Goal: Find specific page/section: Find specific page/section

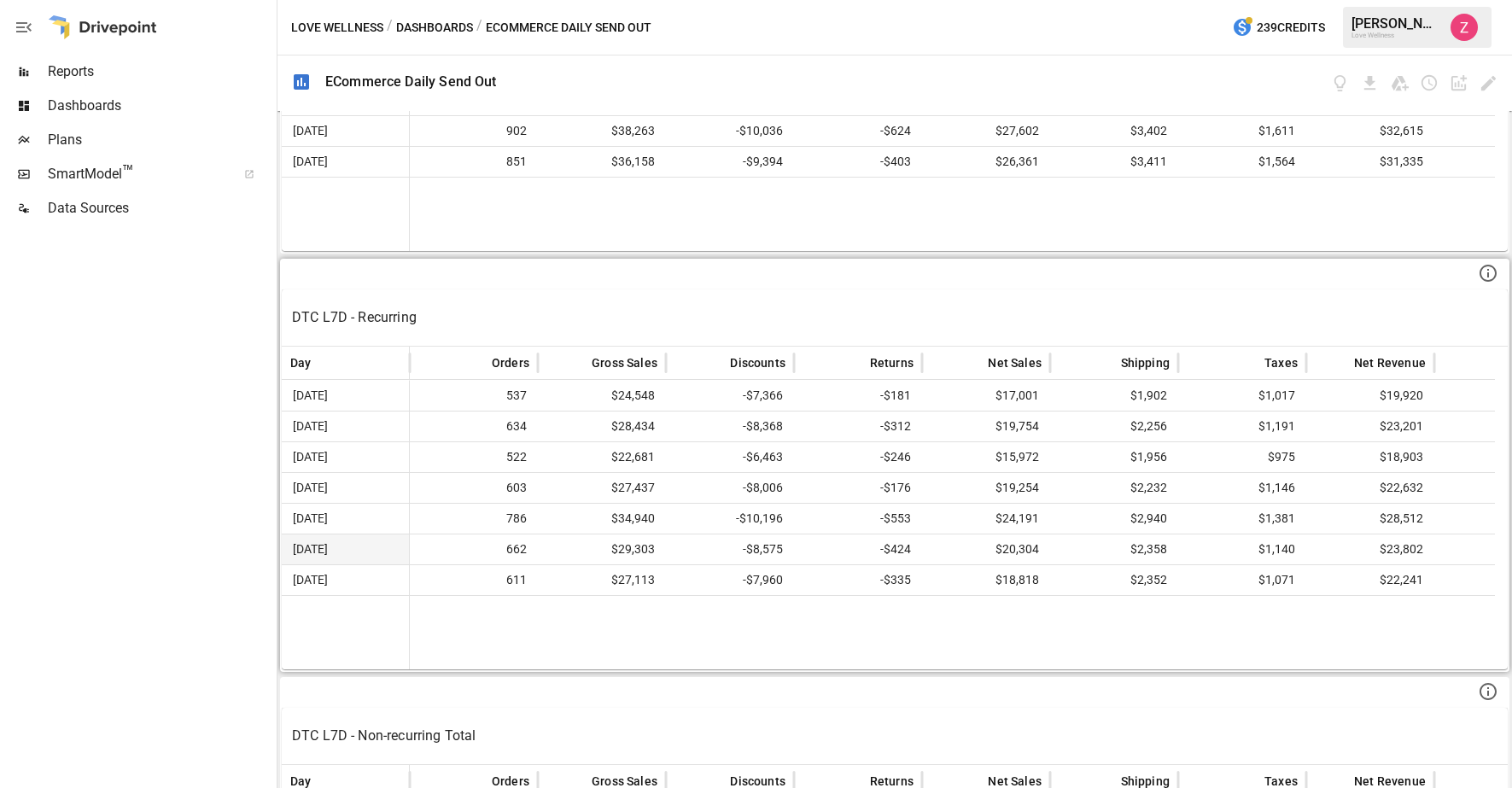
scroll to position [738, 0]
